Goal: Task Accomplishment & Management: Manage account settings

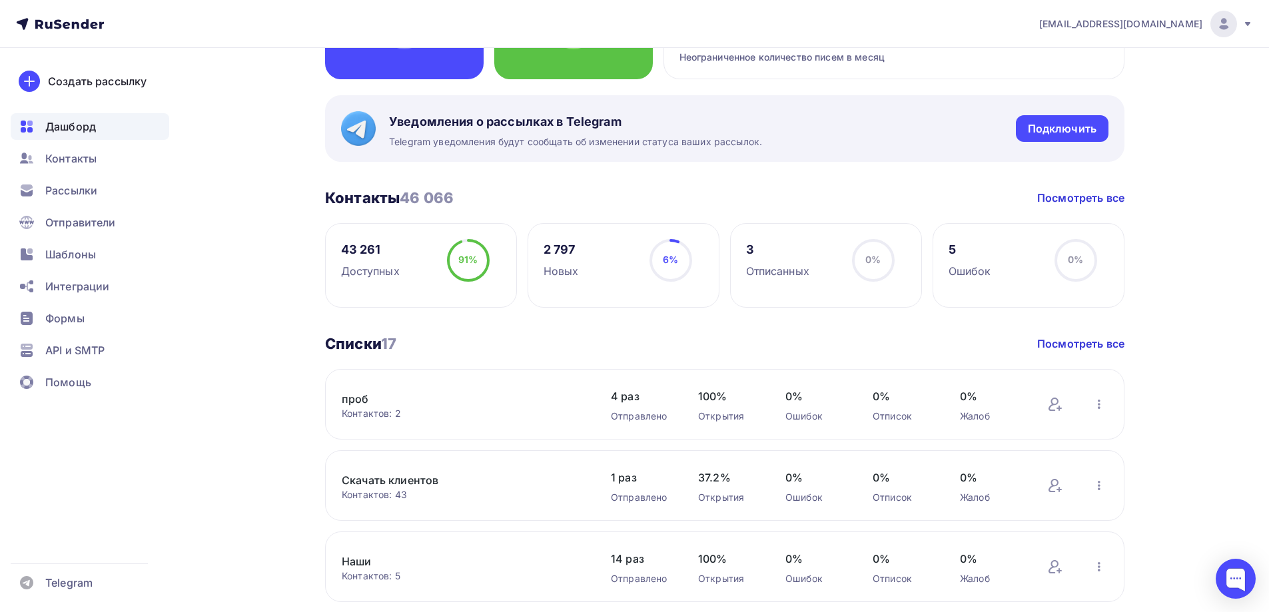
scroll to position [200, 0]
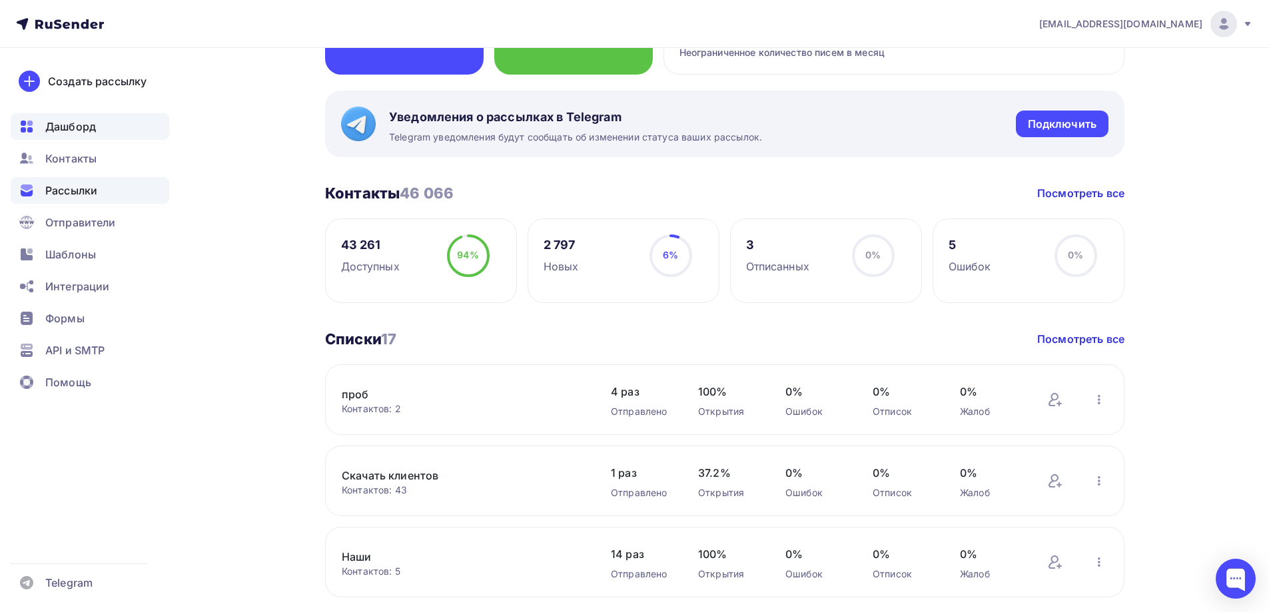
click at [105, 187] on div "Рассылки" at bounding box center [90, 190] width 159 height 27
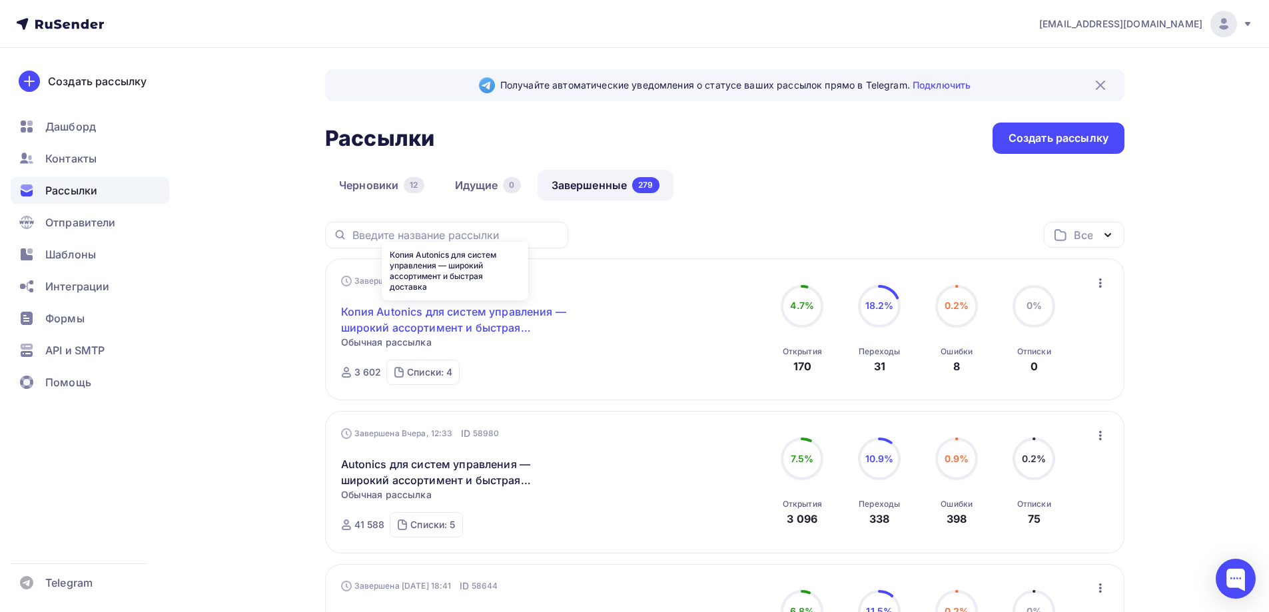
click at [403, 319] on link "Копия Autonics для систем управления — широкий ассортимент и быстрая доставка" at bounding box center [455, 320] width 229 height 32
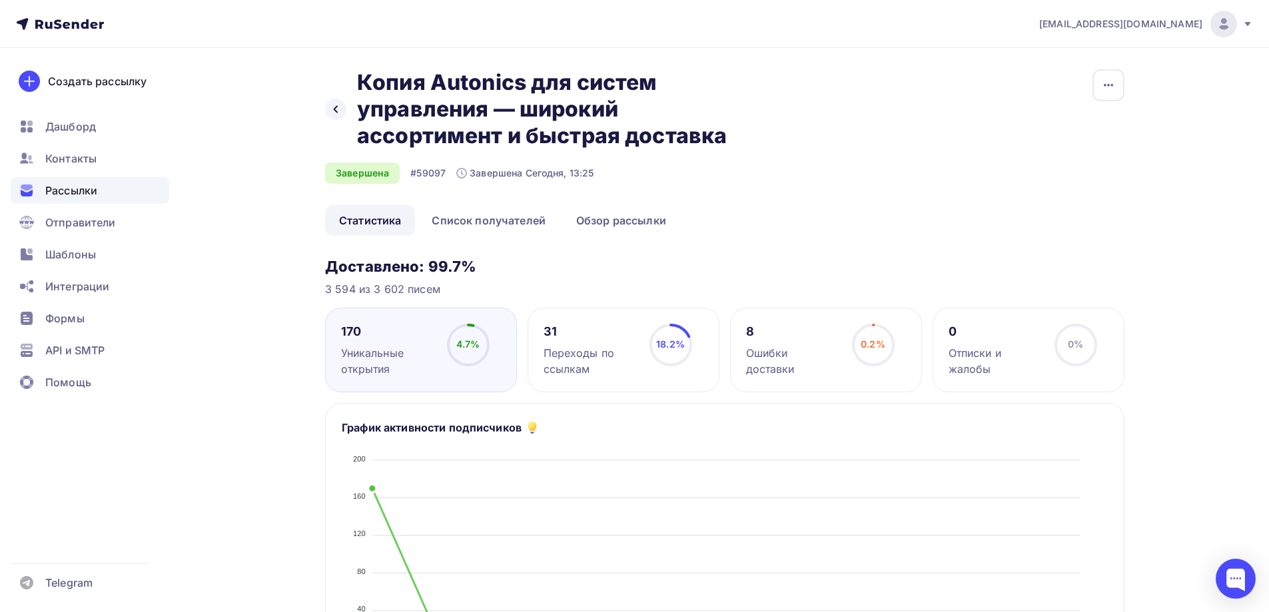
click at [81, 190] on span "Рассылки" at bounding box center [71, 191] width 52 height 16
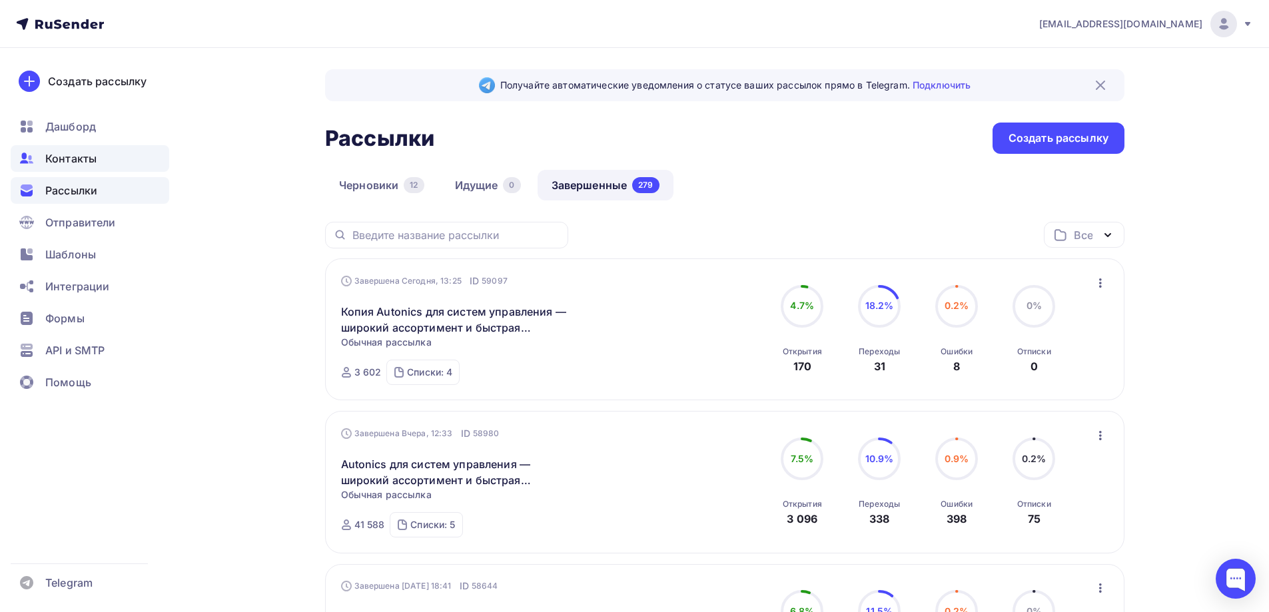
click at [105, 167] on div "Контакты" at bounding box center [90, 158] width 159 height 27
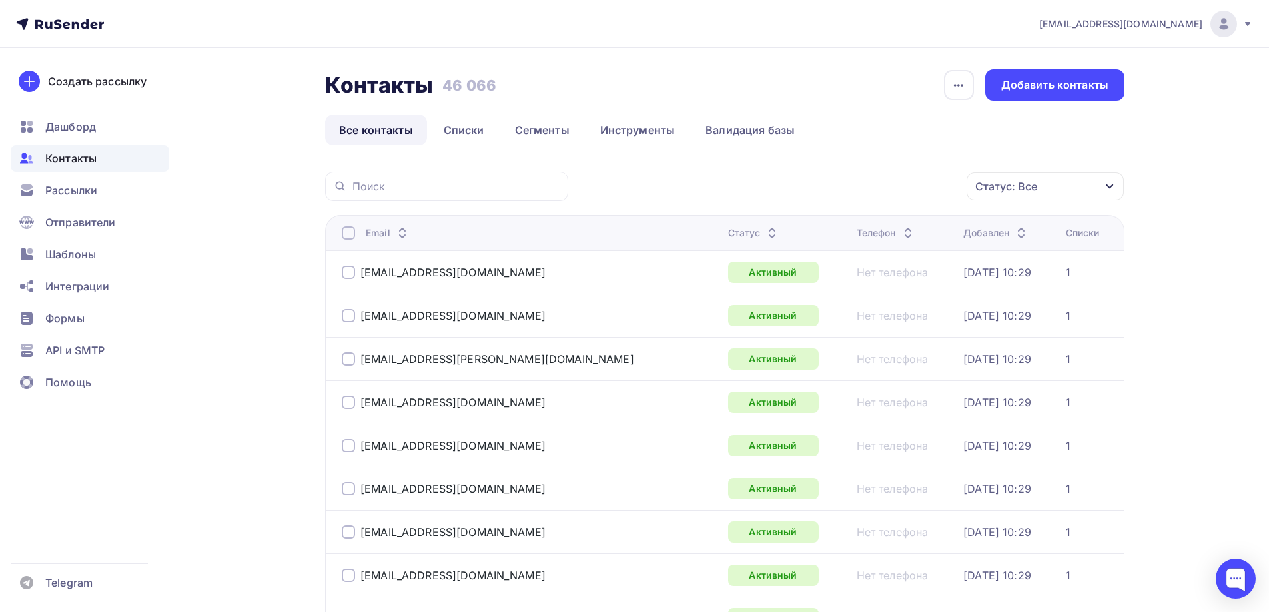
click at [1037, 186] on div "Статус: Все" at bounding box center [1045, 187] width 157 height 28
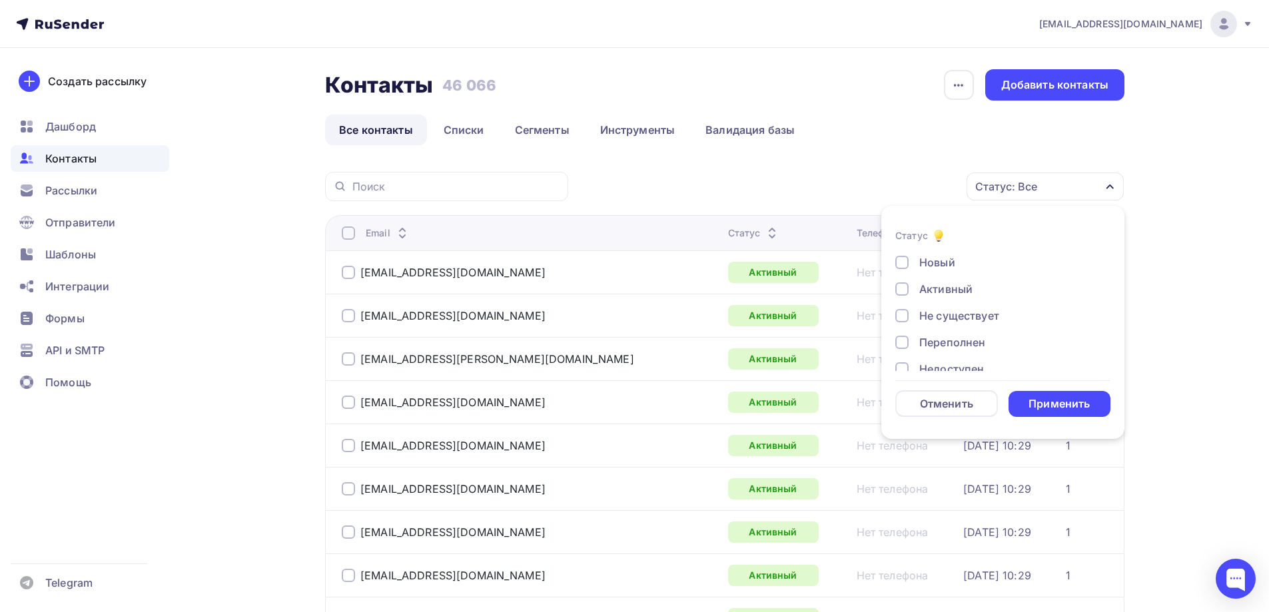
click at [961, 316] on div "Не существует" at bounding box center [959, 316] width 80 height 16
click at [957, 343] on div "Переполнен" at bounding box center [952, 342] width 66 height 16
click at [955, 305] on div "Недоступен" at bounding box center [951, 302] width 65 height 16
click at [951, 325] on div "Отписан" at bounding box center [942, 329] width 46 height 16
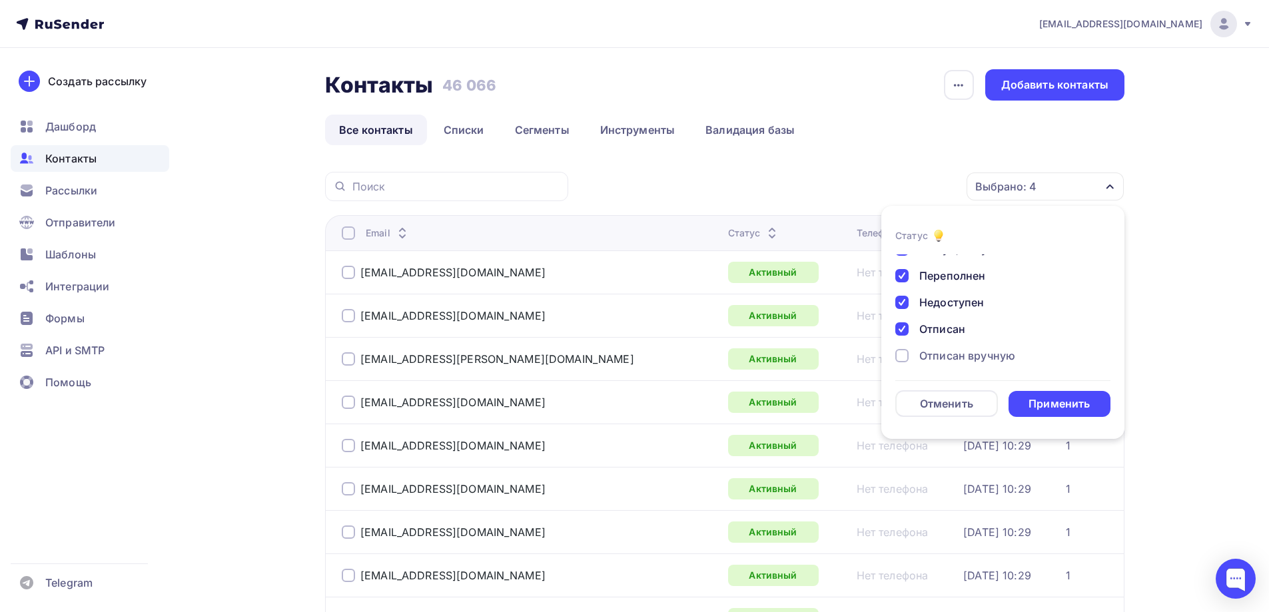
click at [951, 346] on div "Новый Активный Не существует Переполнен Недоступен Отписан Отписан вручную [GEO…" at bounding box center [1002, 289] width 215 height 203
click at [950, 350] on div "Отписан вручную" at bounding box center [967, 356] width 96 height 16
click at [952, 350] on div "Жалоба" at bounding box center [940, 352] width 42 height 16
click at [1084, 407] on div "Применить" at bounding box center [1059, 403] width 61 height 15
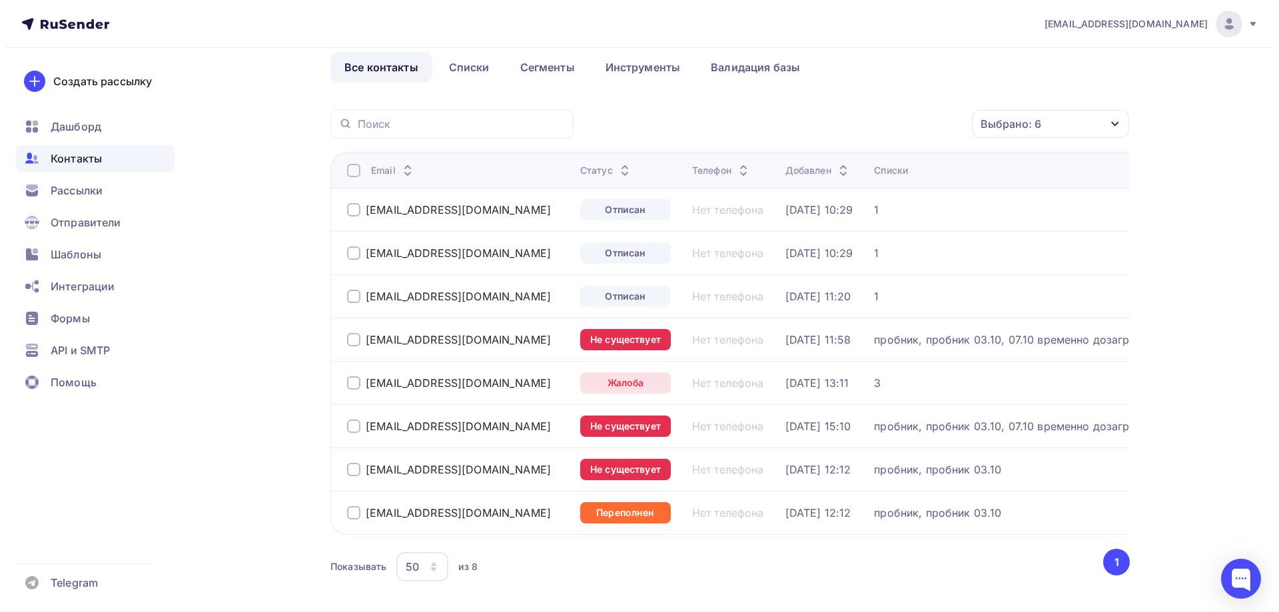
scroll to position [0, 0]
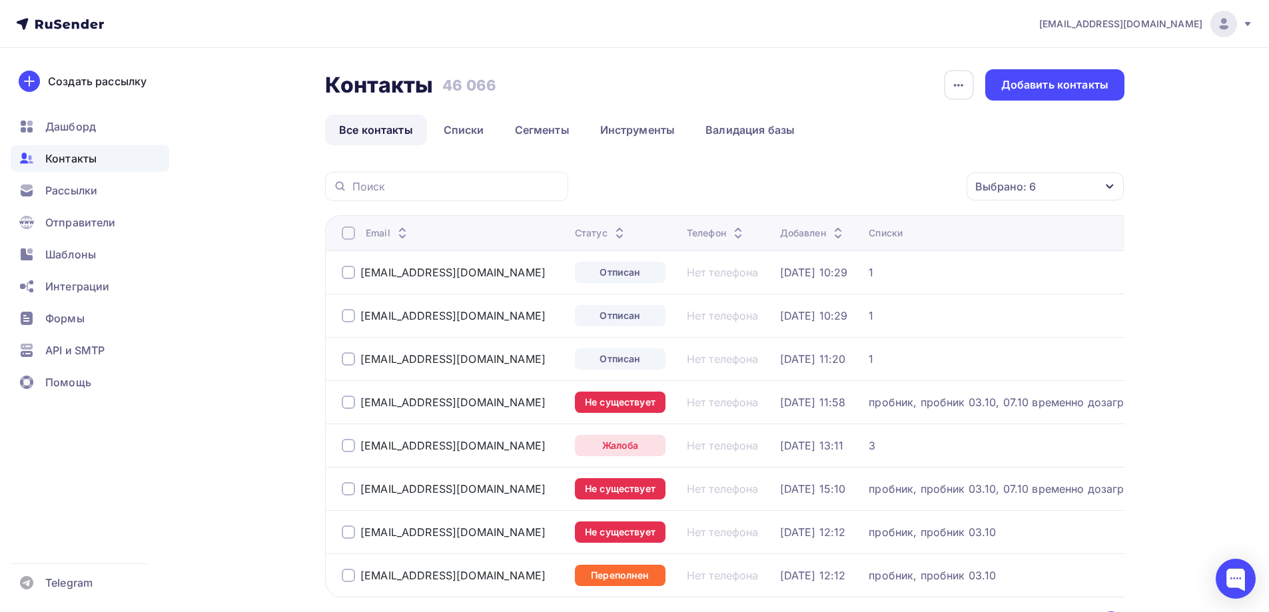
click at [346, 234] on div at bounding box center [348, 233] width 13 height 13
click at [909, 191] on div "Действие" at bounding box center [867, 187] width 176 height 26
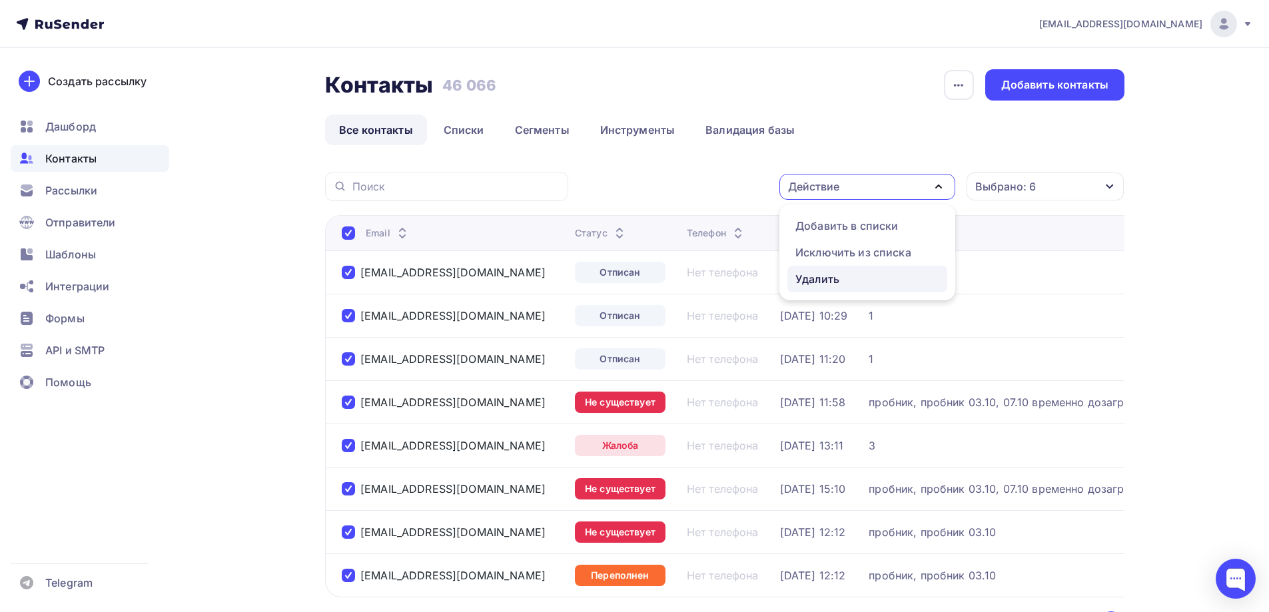
click at [873, 284] on div "Удалить" at bounding box center [867, 279] width 144 height 16
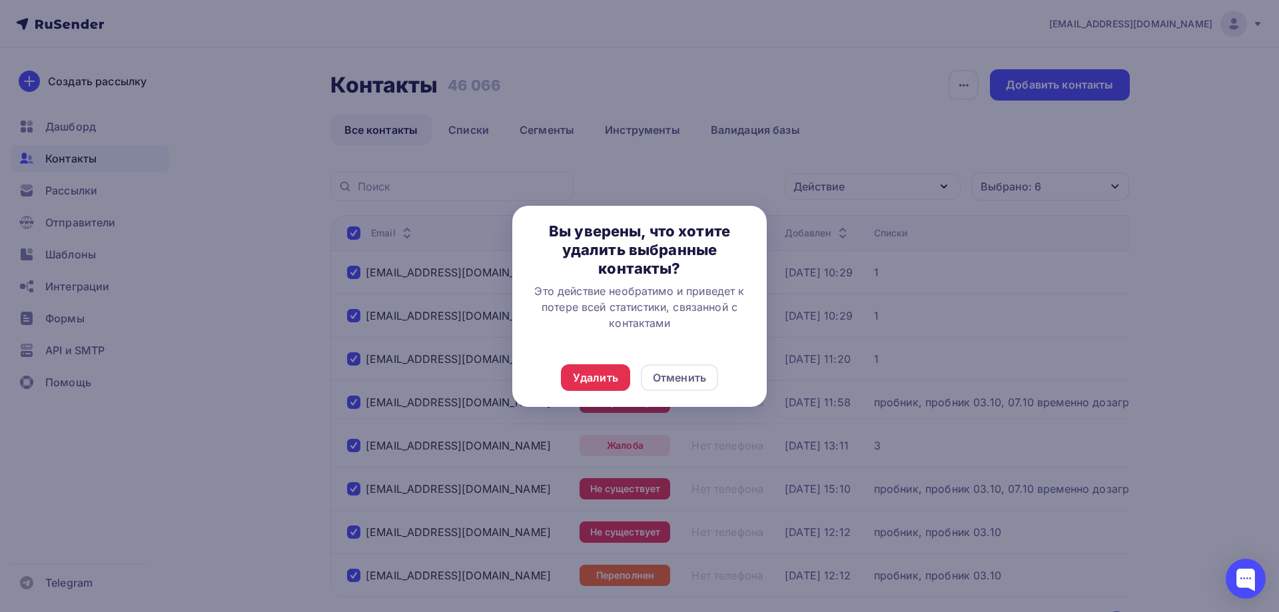
click at [589, 362] on div "Удалить Отменить" at bounding box center [639, 377] width 254 height 59
click at [589, 370] on div "Удалить" at bounding box center [595, 378] width 45 height 16
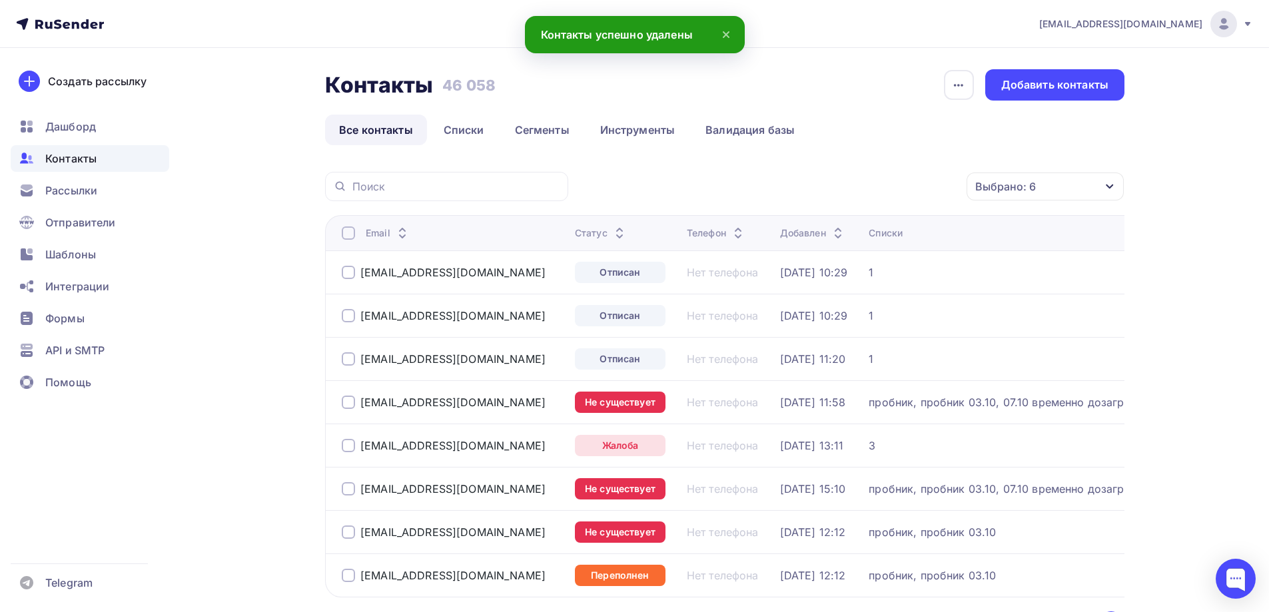
click at [348, 234] on div at bounding box center [348, 233] width 13 height 13
click at [839, 189] on div "Действие" at bounding box center [813, 187] width 51 height 16
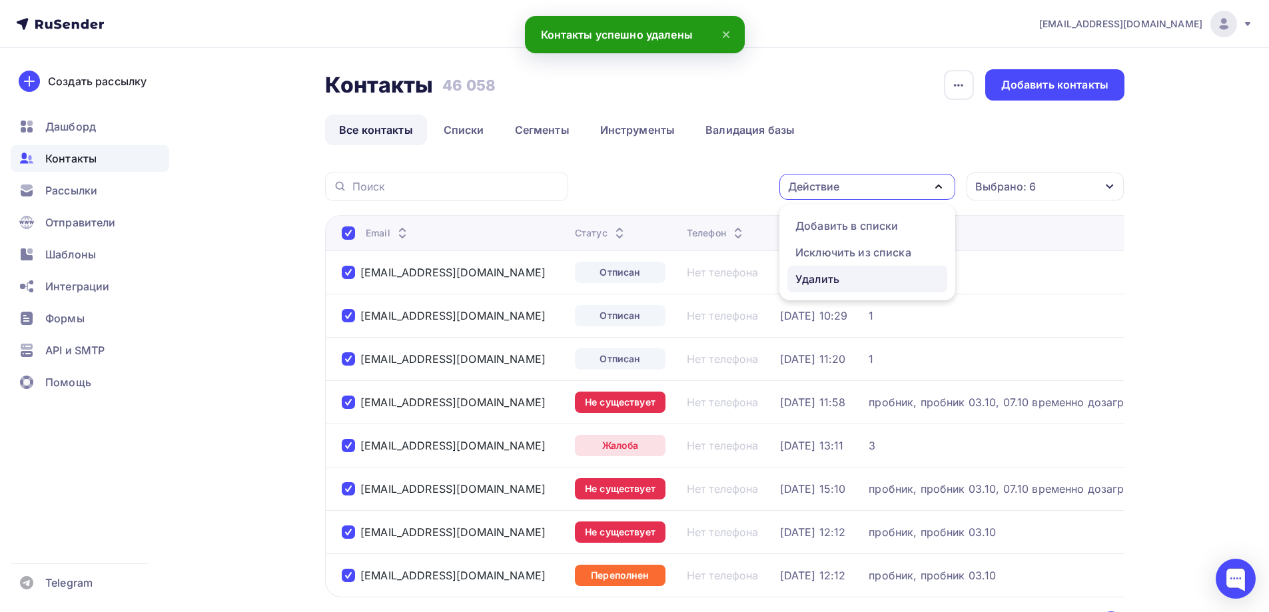
click at [843, 270] on link "Удалить" at bounding box center [867, 279] width 160 height 27
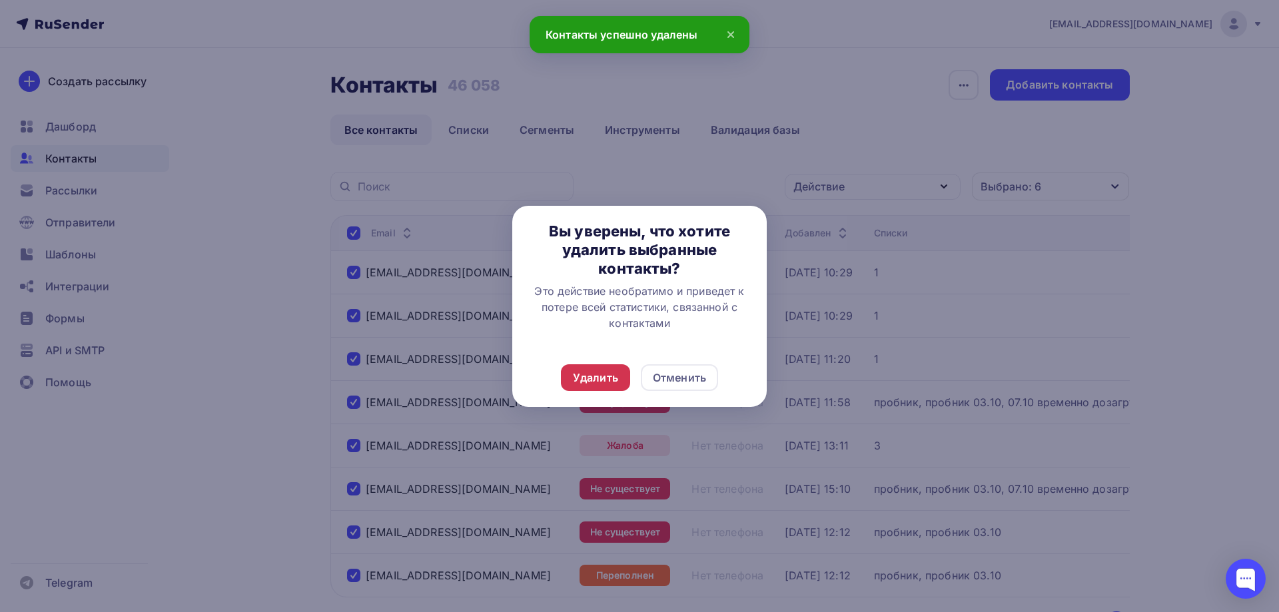
click at [586, 376] on div "Удалить" at bounding box center [595, 378] width 45 height 16
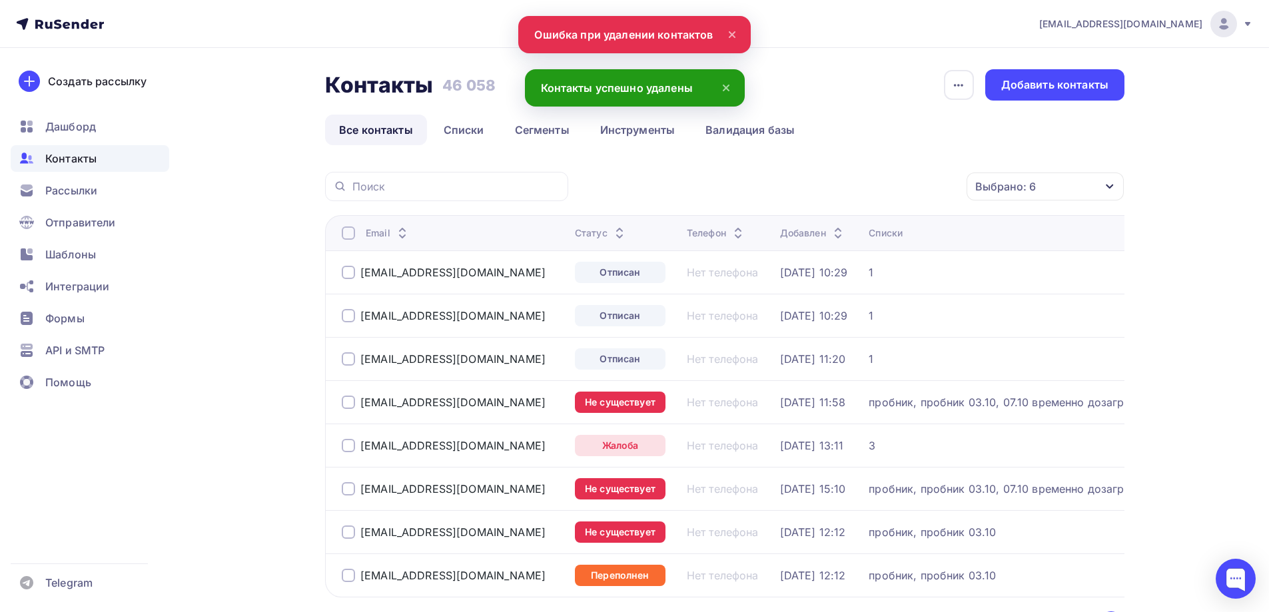
click at [350, 233] on div at bounding box center [348, 233] width 13 height 13
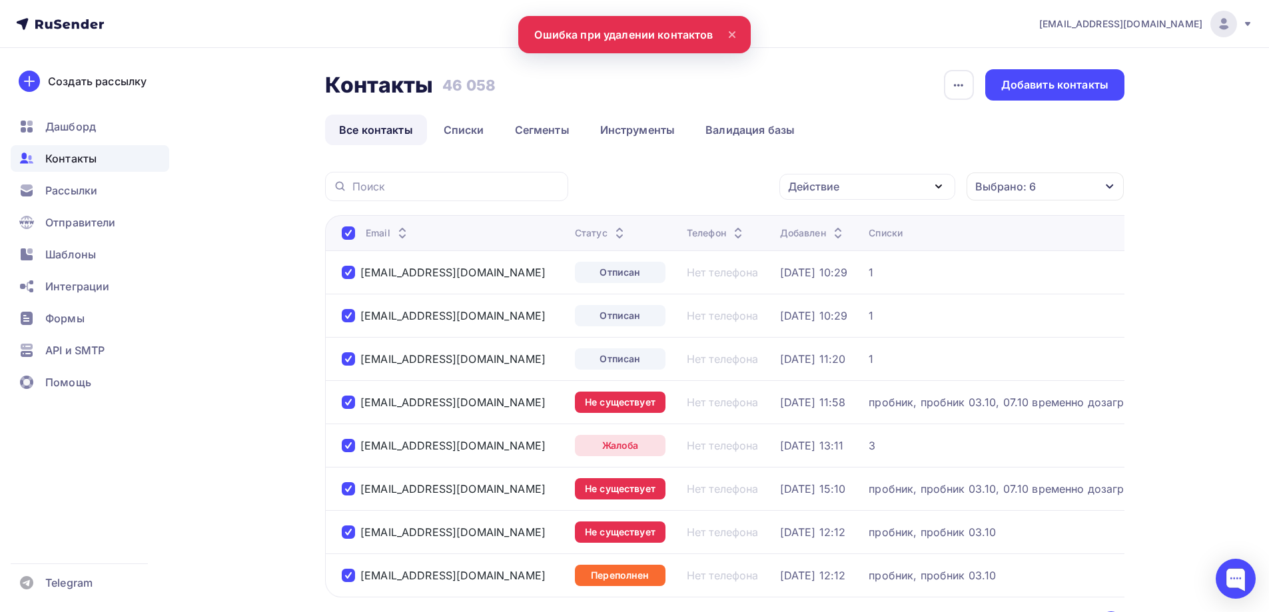
click at [904, 194] on div "Действие" at bounding box center [867, 187] width 176 height 26
click at [852, 282] on div "Удалить" at bounding box center [867, 279] width 144 height 16
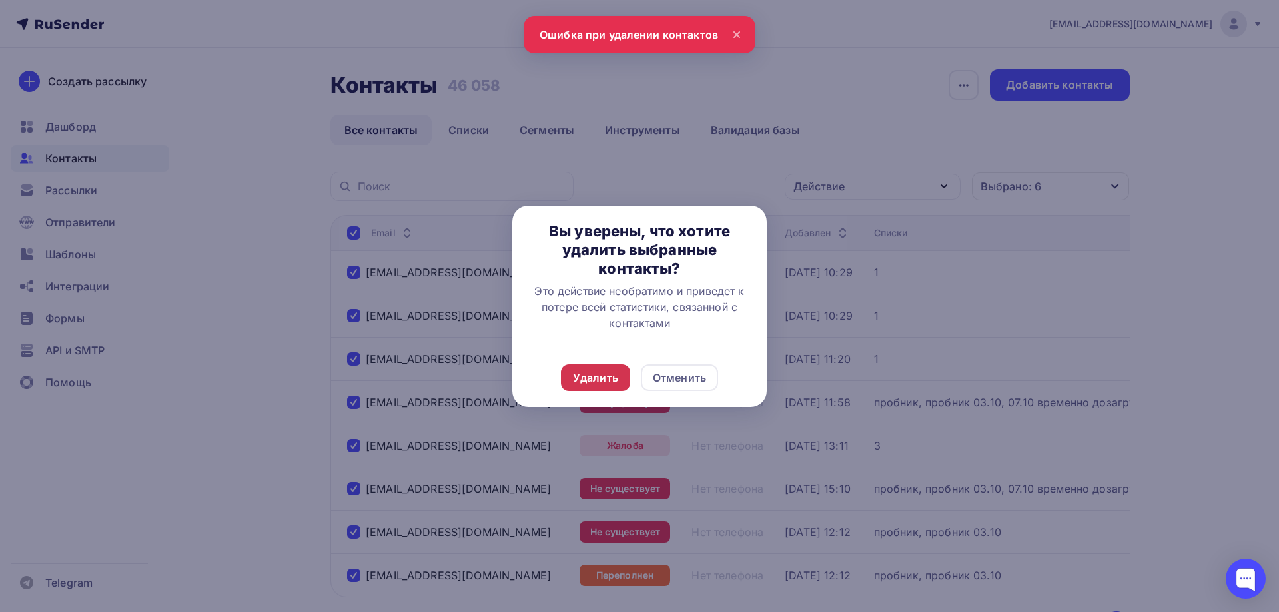
click at [599, 378] on div "Удалить" at bounding box center [595, 378] width 45 height 16
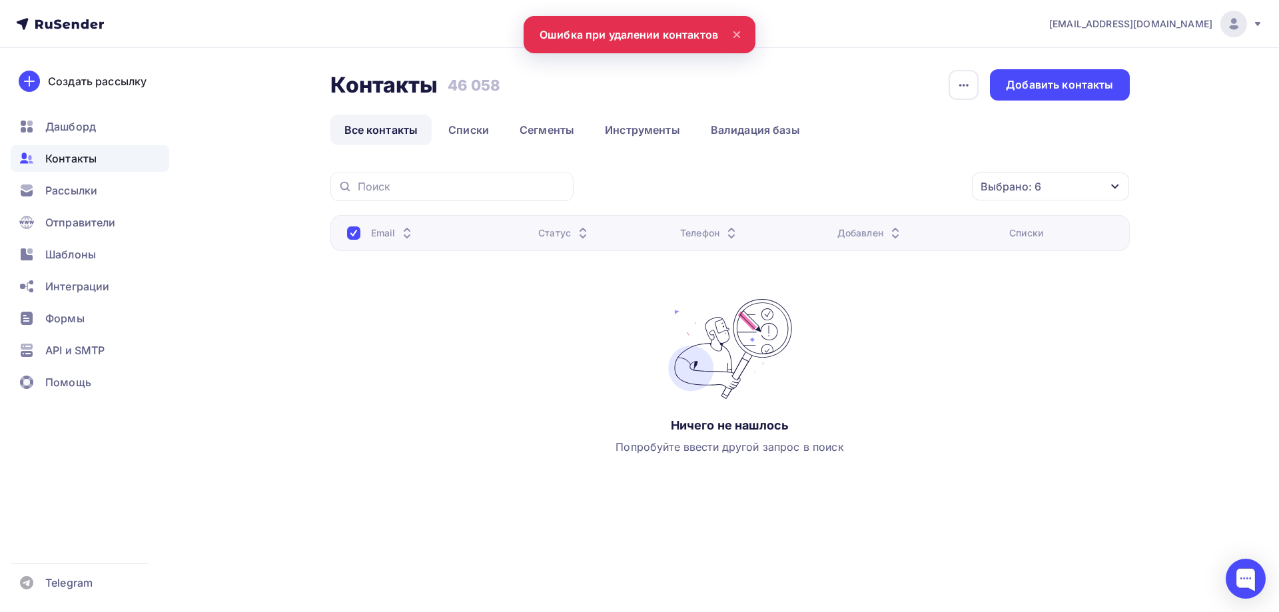
click at [77, 157] on span "Контакты" at bounding box center [70, 159] width 51 height 16
